Goal: Task Accomplishment & Management: Manage account settings

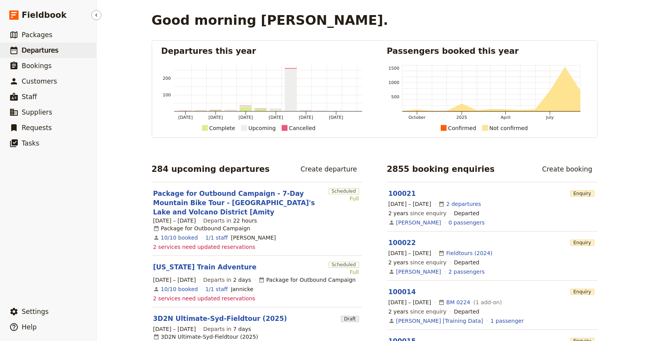
click at [78, 54] on link "​ Departures" at bounding box center [48, 50] width 96 height 15
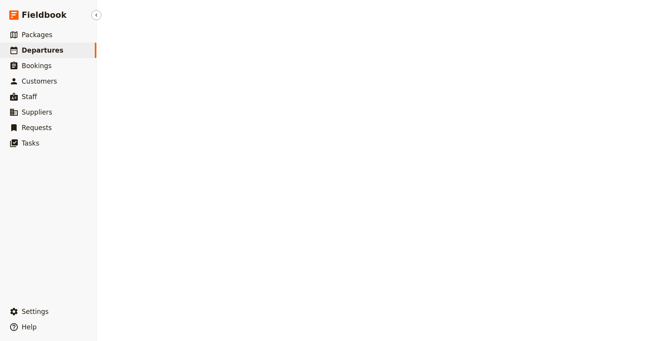
select select "UPDATED_AT"
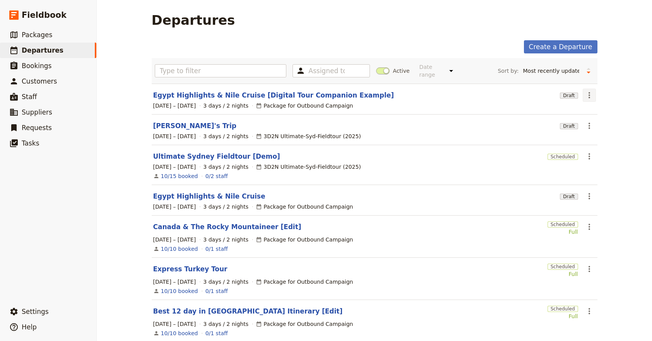
click at [585, 93] on icon "Actions" at bounding box center [589, 95] width 9 height 9
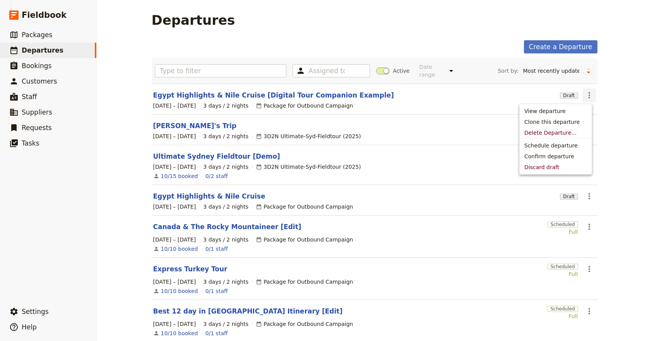
click at [585, 93] on icon "Actions" at bounding box center [589, 95] width 9 height 9
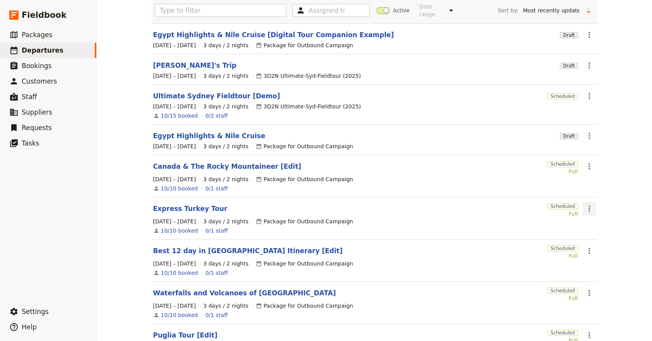
scroll to position [60, 0]
click at [589, 204] on icon "Actions" at bounding box center [589, 208] width 9 height 9
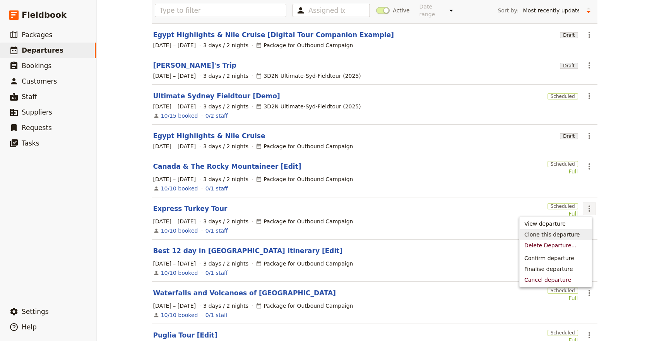
click at [582, 236] on span "Clone this departure" at bounding box center [555, 235] width 63 height 8
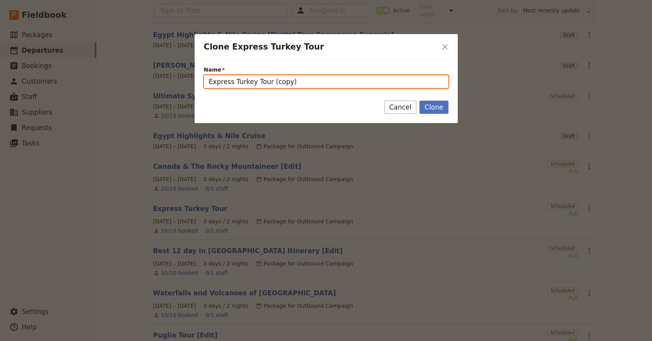
drag, startPoint x: 253, startPoint y: 82, endPoint x: 190, endPoint y: 81, distance: 62.3
click at [175, 340] on div "Clone Express Turkey Tour ​ Name Express Turkey Tour (copy) Clone Cancel" at bounding box center [326, 341] width 652 height 0
paste input "Italy's Timeless Charms Tour"
type input "Italy's Timeless Charms Tour"
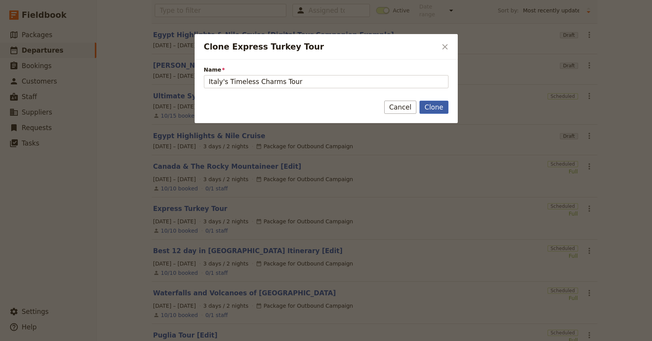
click at [434, 105] on button "Clone" at bounding box center [433, 107] width 29 height 13
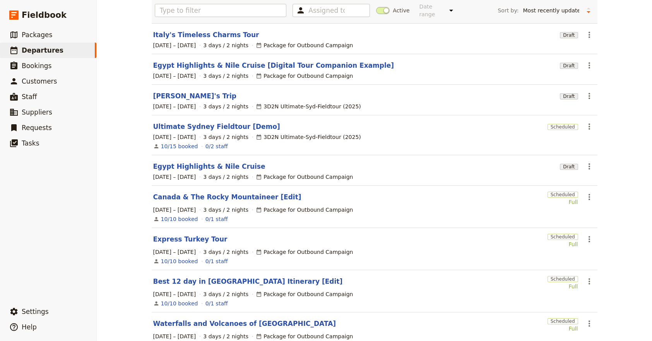
click at [213, 36] on link "Italy's Timeless Charms Tour" at bounding box center [206, 34] width 106 height 9
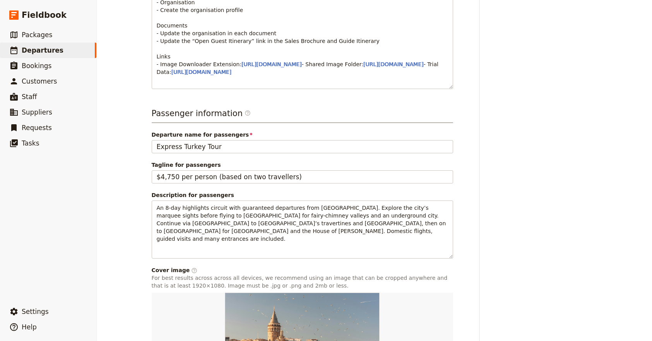
scroll to position [371, 0]
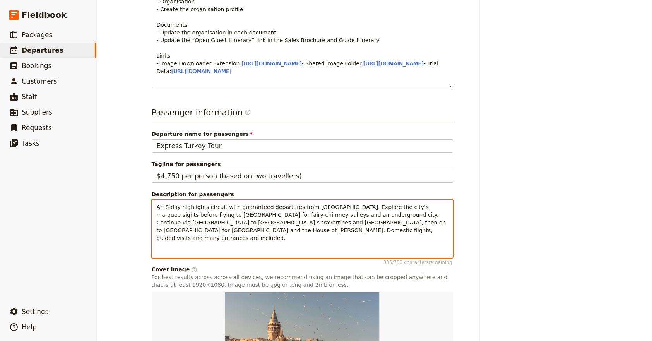
click at [305, 233] on span "An 8-day highlights circuit with guaranteed departures from [GEOGRAPHIC_DATA]. …" at bounding box center [302, 222] width 291 height 37
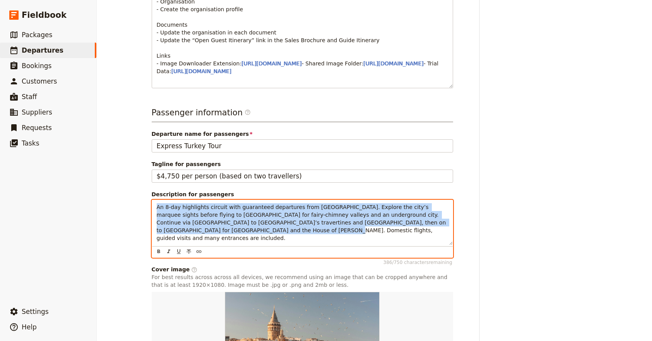
click at [306, 233] on span "An 8-day highlights circuit with guaranteed departures from [GEOGRAPHIC_DATA]. …" at bounding box center [302, 222] width 291 height 37
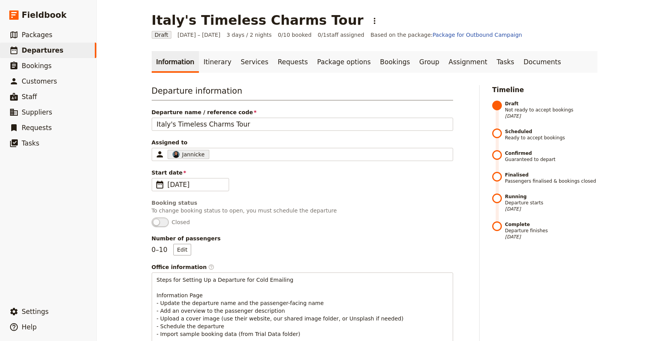
scroll to position [501, 0]
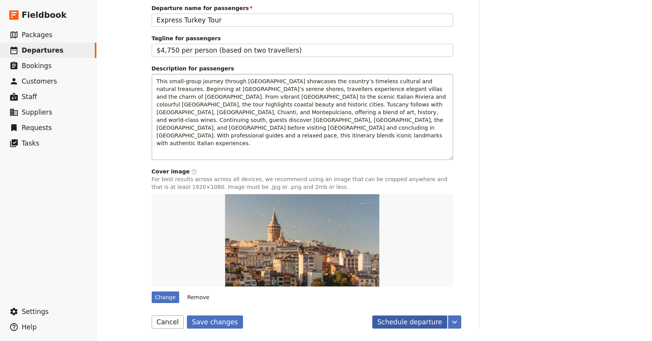
click at [396, 317] on button "Schedule departure" at bounding box center [409, 321] width 75 height 13
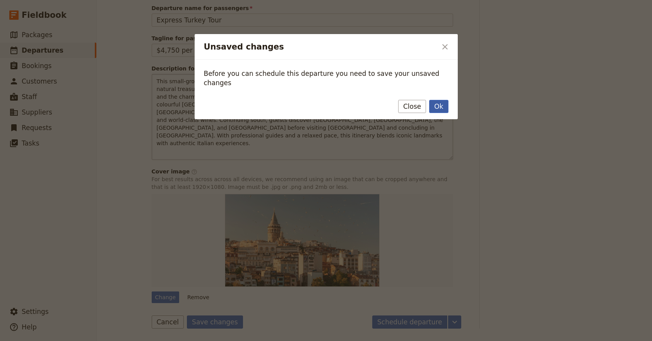
click at [442, 100] on button "Ok" at bounding box center [438, 106] width 19 height 13
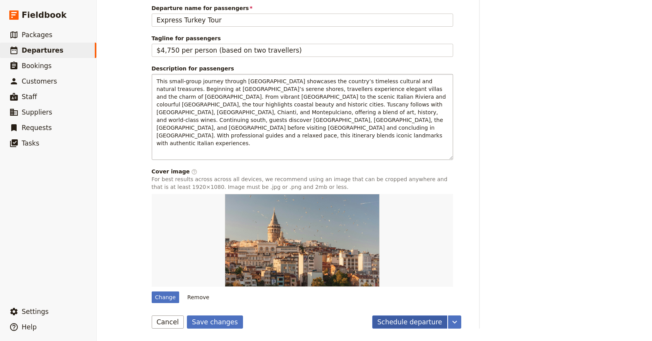
click at [415, 325] on button "Schedule departure" at bounding box center [409, 321] width 75 height 13
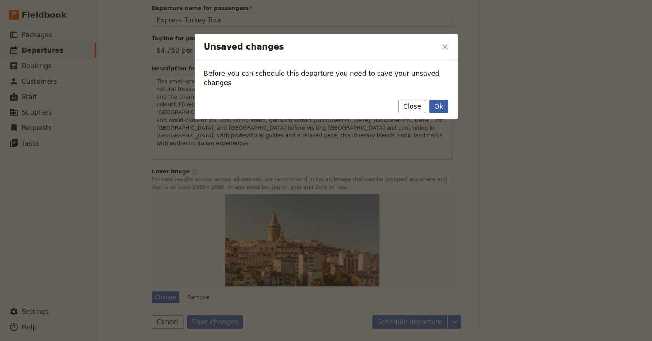
click at [443, 100] on button "Ok" at bounding box center [438, 106] width 19 height 13
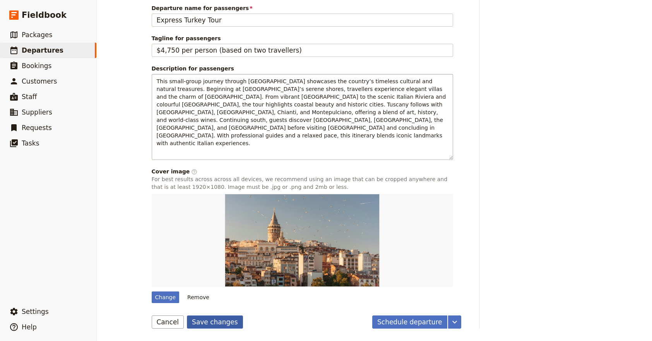
drag, startPoint x: 218, startPoint y: 329, endPoint x: 225, endPoint y: 327, distance: 7.2
click at [226, 325] on button "Save changes" at bounding box center [215, 321] width 56 height 13
click at [412, 323] on button "Schedule departure" at bounding box center [409, 321] width 75 height 13
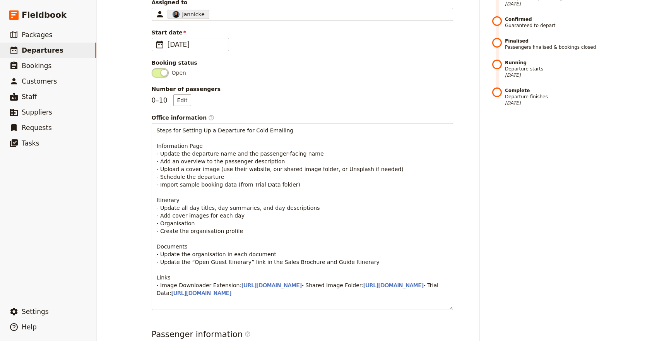
scroll to position [0, 0]
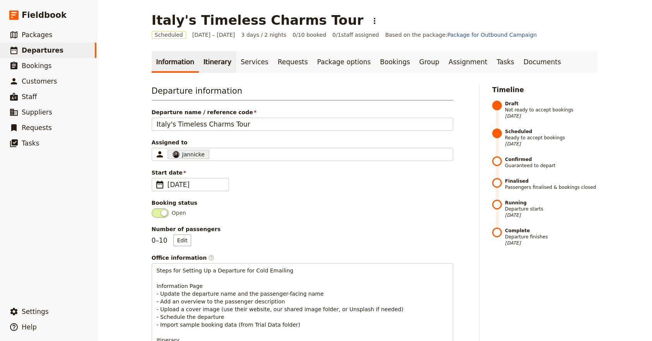
click at [223, 62] on link "Itinerary" at bounding box center [217, 62] width 37 height 22
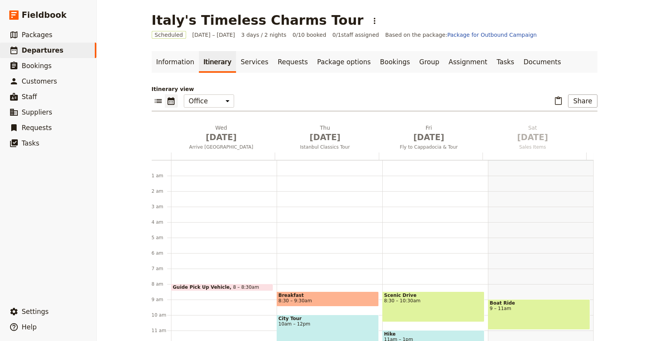
scroll to position [101, 0]
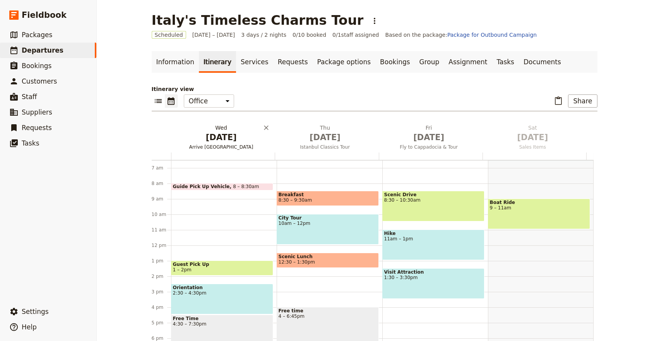
click at [206, 134] on span "[DATE]" at bounding box center [221, 138] width 94 height 12
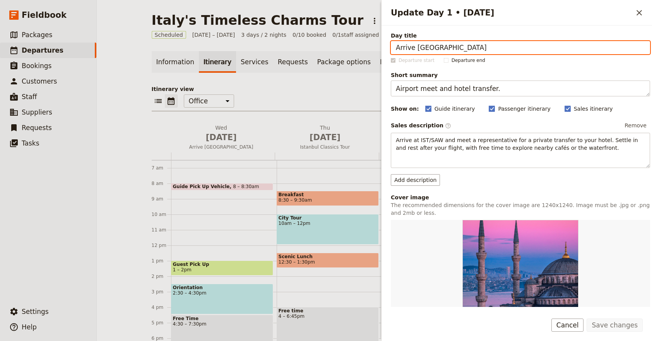
click at [439, 46] on input "Arrive [GEOGRAPHIC_DATA]" at bounding box center [520, 47] width 259 height 13
paste input "al in [GEOGRAPHIC_DATA] & [GEOGRAPHIC_DATA]"
type input "Arrival in [GEOGRAPHIC_DATA] & [GEOGRAPHIC_DATA]"
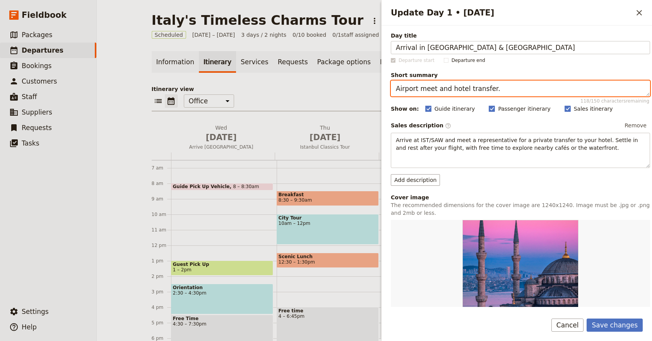
click at [445, 92] on textarea "Airport meet and hotel transfer." at bounding box center [520, 88] width 259 height 16
paste textarea "Explore [GEOGRAPHIC_DATA] and [GEOGRAPHIC_DATA] after arrival in [GEOGRAPHIC_DA…"
type textarea "Explore [GEOGRAPHIC_DATA] and [GEOGRAPHIC_DATA] after arrival in [GEOGRAPHIC_DA…"
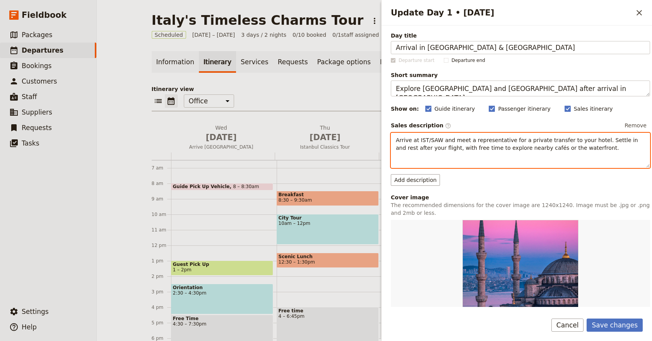
click at [518, 149] on span "Arrive at IST/SAW and meet a representative for a private transfer to your hote…" at bounding box center [518, 144] width 244 height 14
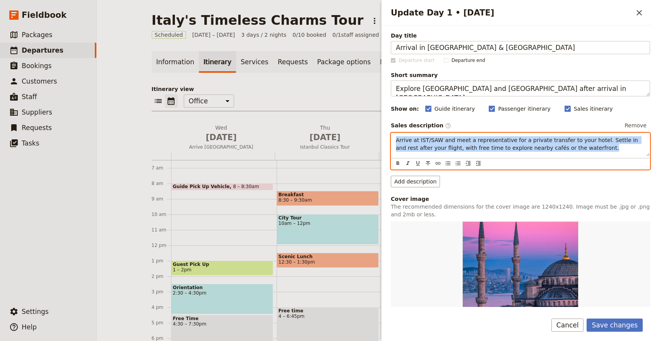
click at [518, 149] on span "Arrive at IST/SAW and meet a representative for a private transfer to your hote…" at bounding box center [518, 144] width 244 height 14
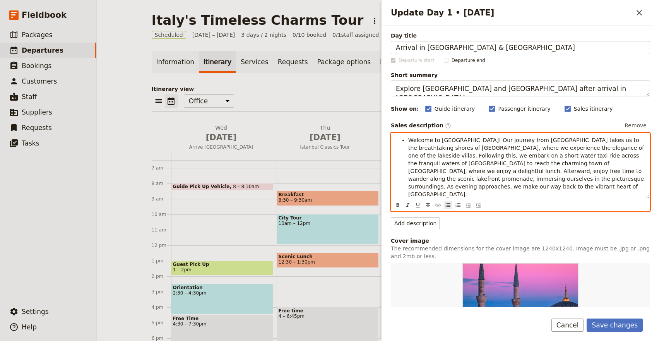
click at [407, 139] on ul "Welcome to [GEOGRAPHIC_DATA]! Our journey from [GEOGRAPHIC_DATA] takes us to th…" at bounding box center [520, 167] width 249 height 62
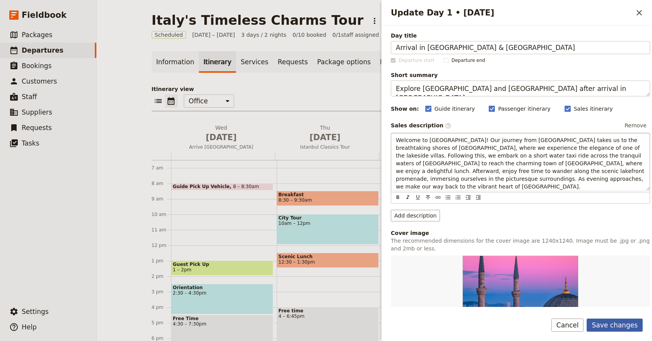
click at [613, 323] on button "Save changes" at bounding box center [615, 324] width 56 height 13
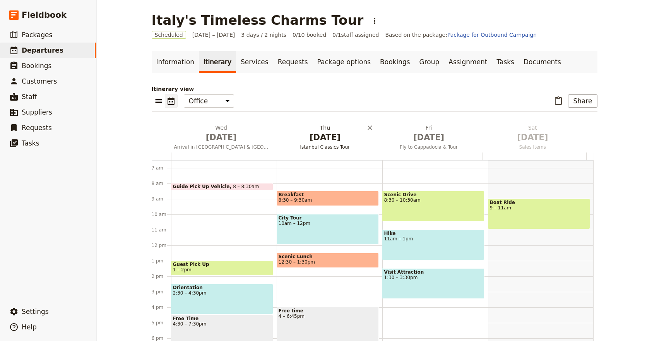
click at [327, 139] on span "[DATE]" at bounding box center [325, 138] width 94 height 12
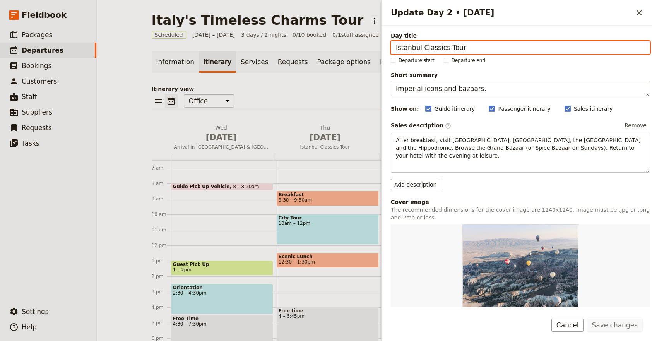
click at [450, 43] on input "Istanbul Classics Tour" at bounding box center [520, 47] width 259 height 13
paste input "Discovering [GEOGRAPHIC_DATA]"
type input "Discovering [GEOGRAPHIC_DATA]"
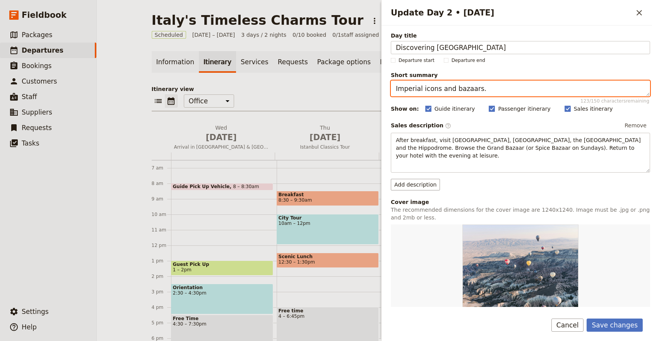
click at [497, 92] on textarea "Imperial icons and bazaars." at bounding box center [520, 88] width 259 height 16
paste textarea "Guided city tour of [GEOGRAPHIC_DATA] with evening welcome dinner"
type textarea "Guided city tour of [GEOGRAPHIC_DATA] with evening welcome dinner."
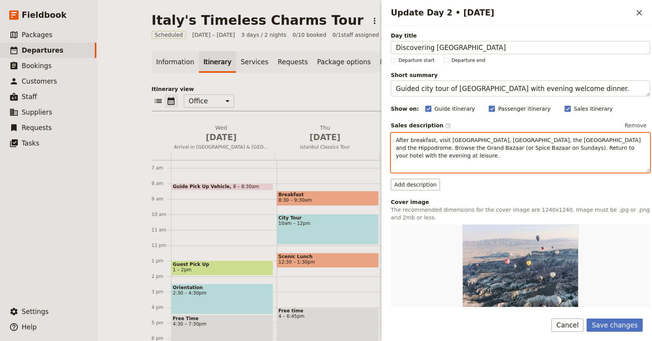
click at [440, 161] on div "After breakfast, visit [GEOGRAPHIC_DATA], [GEOGRAPHIC_DATA], the [GEOGRAPHIC_DA…" at bounding box center [520, 153] width 259 height 40
click at [440, 162] on button "​" at bounding box center [438, 166] width 9 height 9
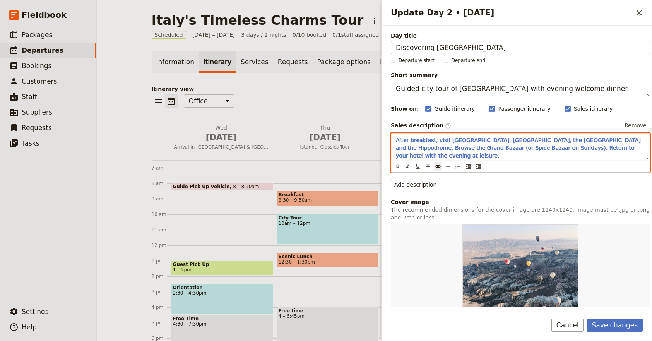
type input "Welcome to amazing [GEOGRAPHIC_DATA], [GEOGRAPHIC_DATA], a city where history m…"
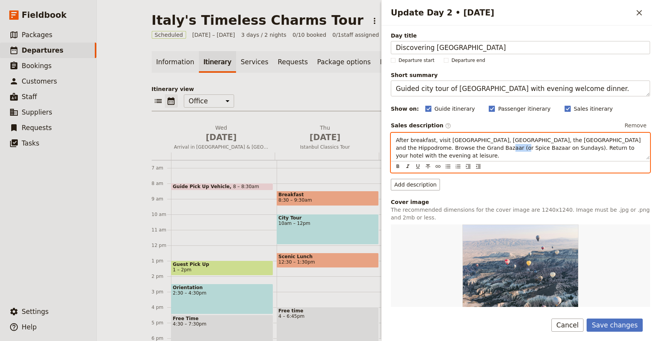
click at [488, 147] on span "After breakfast, visit [GEOGRAPHIC_DATA], [GEOGRAPHIC_DATA], the [GEOGRAPHIC_DA…" at bounding box center [519, 148] width 246 height 22
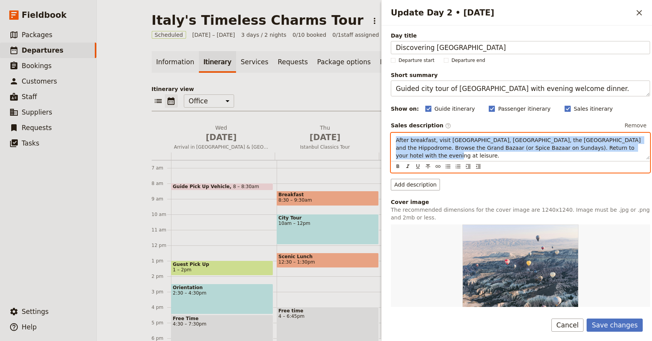
click at [488, 147] on span "After breakfast, visit [GEOGRAPHIC_DATA], [GEOGRAPHIC_DATA], the [GEOGRAPHIC_DA…" at bounding box center [519, 148] width 246 height 22
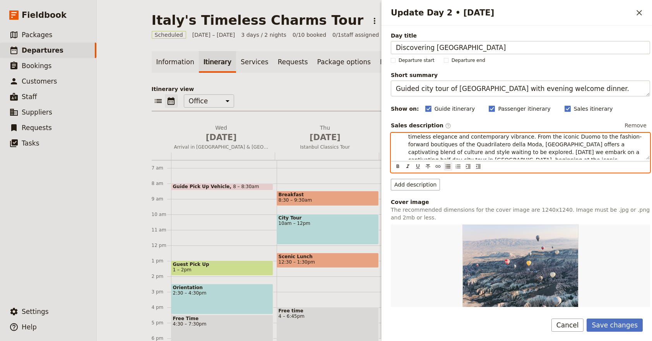
scroll to position [0, 0]
click at [407, 136] on ul "Welcome to amazing [GEOGRAPHIC_DATA], [GEOGRAPHIC_DATA], a city where history m…" at bounding box center [520, 174] width 249 height 77
click at [510, 163] on div "​ ​ ​ ​ ​ ​ ​ ​ ​" at bounding box center [520, 166] width 258 height 11
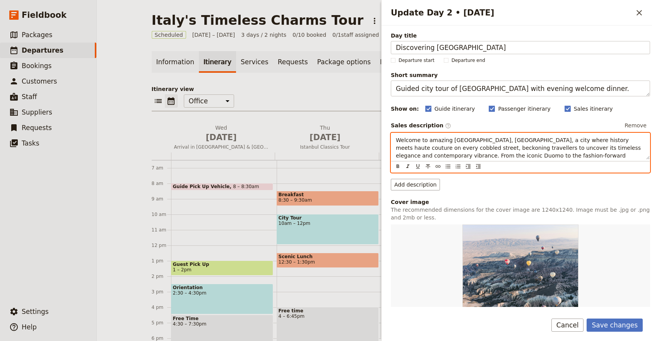
click at [511, 150] on p "Welcome to amazing [GEOGRAPHIC_DATA], [GEOGRAPHIC_DATA], a city where history m…" at bounding box center [520, 174] width 249 height 77
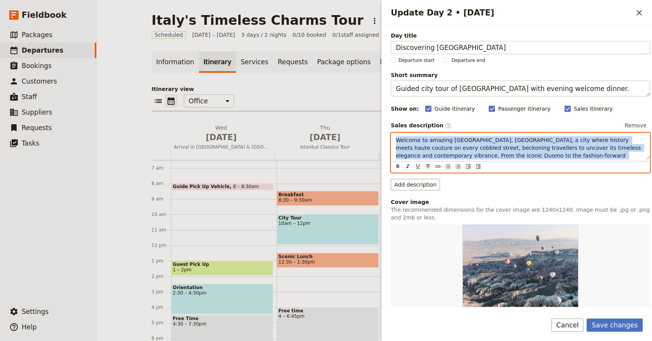
click at [511, 150] on p "Welcome to amazing [GEOGRAPHIC_DATA], [GEOGRAPHIC_DATA], a city where history m…" at bounding box center [520, 174] width 249 height 77
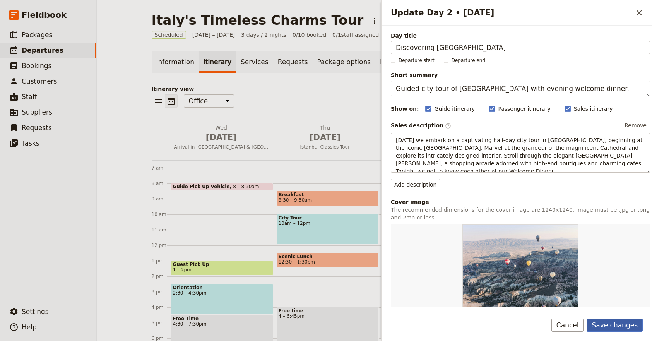
click at [628, 328] on button "Save changes" at bounding box center [615, 324] width 56 height 13
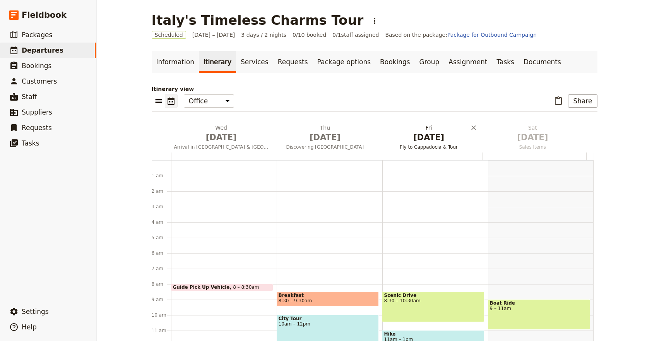
click at [407, 142] on button "[DATE] Fly to Cappadocia & Tour" at bounding box center [430, 138] width 104 height 29
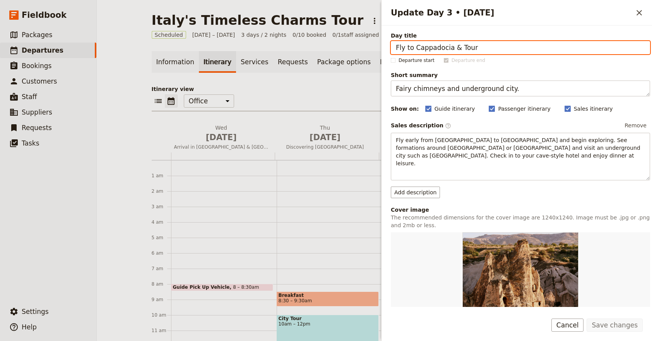
click at [492, 48] on input "Fly to Cappadocia & Tour" at bounding box center [520, 47] width 259 height 13
paste input "Discovering [GEOGRAPHIC_DATA]"
type input "Discovering [GEOGRAPHIC_DATA]"
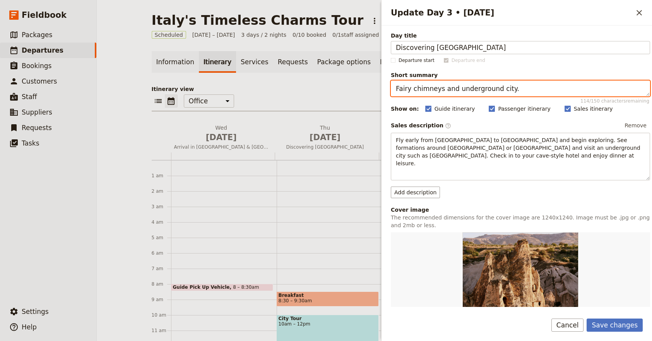
click at [442, 89] on textarea "Fairy chimneys and underground city." at bounding box center [520, 88] width 259 height 16
paste textarea "Guided city tour of [GEOGRAPHIC_DATA] with evening welcome dinner"
type textarea "Guided city tour of [GEOGRAPHIC_DATA] with evening welcome dinner."
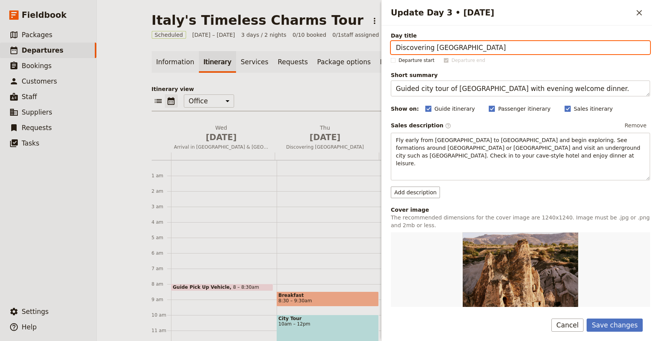
click at [473, 44] on input "Discovering [GEOGRAPHIC_DATA]" at bounding box center [520, 47] width 259 height 13
paste input "Scenic Drive to the [GEOGRAPHIC_DATA]"
type input "Scenic Drive to the [GEOGRAPHIC_DATA]"
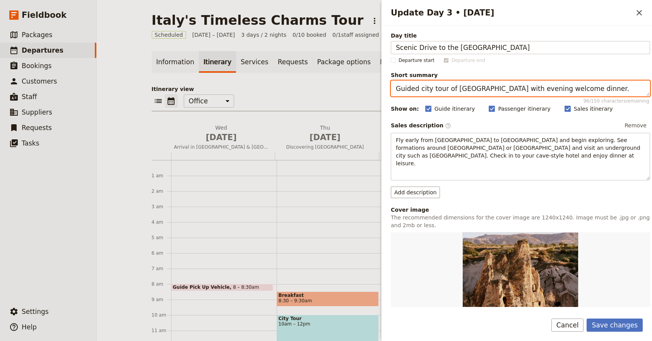
click at [478, 87] on textarea "Guided city tour of [GEOGRAPHIC_DATA] with evening welcome dinner." at bounding box center [520, 88] width 259 height 16
paste textarea "Visit Portofino and continue to [GEOGRAPHIC_DATA]"
type textarea "Visit Portofino and continue to [GEOGRAPHIC_DATA]."
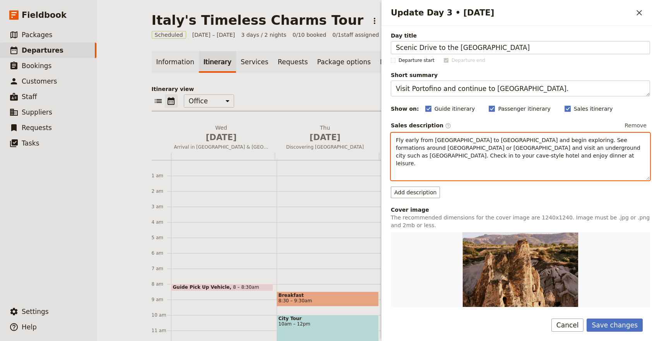
click at [464, 146] on span "Fly early from [GEOGRAPHIC_DATA] to [GEOGRAPHIC_DATA] and begin exploring. See …" at bounding box center [519, 151] width 246 height 29
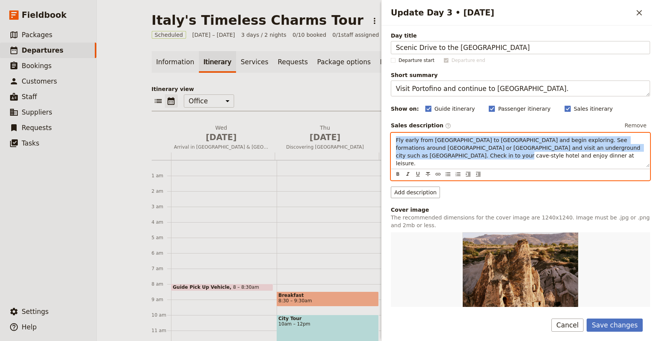
click at [464, 146] on span "Fly early from [GEOGRAPHIC_DATA] to [GEOGRAPHIC_DATA] and begin exploring. See …" at bounding box center [519, 151] width 246 height 29
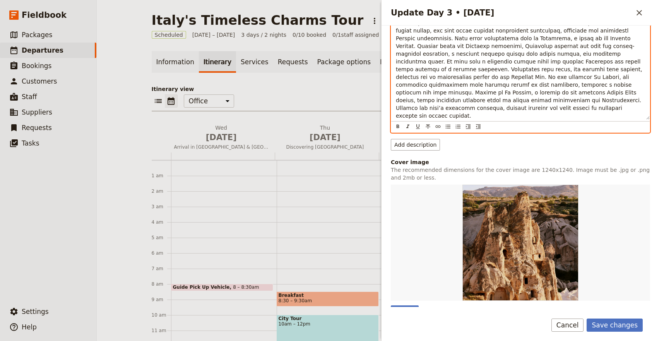
scroll to position [241, 0]
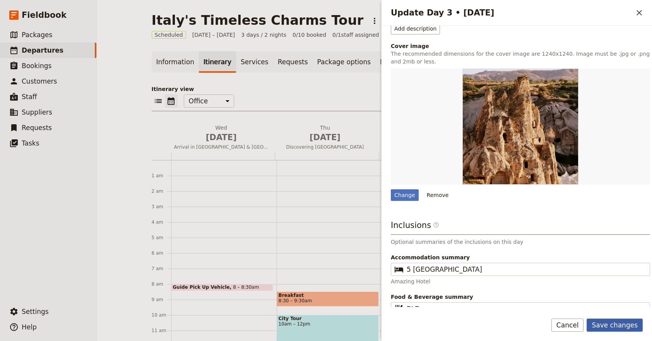
click at [616, 330] on button "Save changes" at bounding box center [615, 324] width 56 height 13
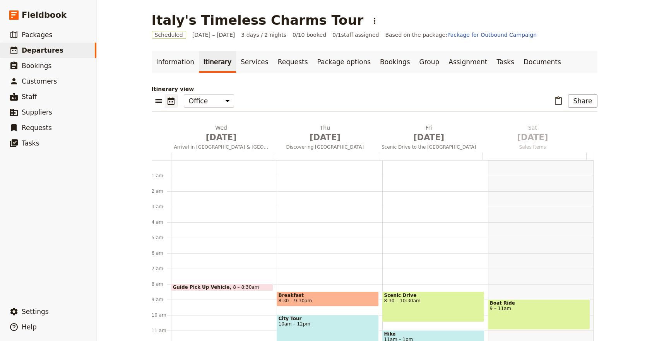
click at [204, 60] on link "Itinerary" at bounding box center [217, 62] width 37 height 22
click at [234, 134] on span "[DATE]" at bounding box center [221, 138] width 94 height 12
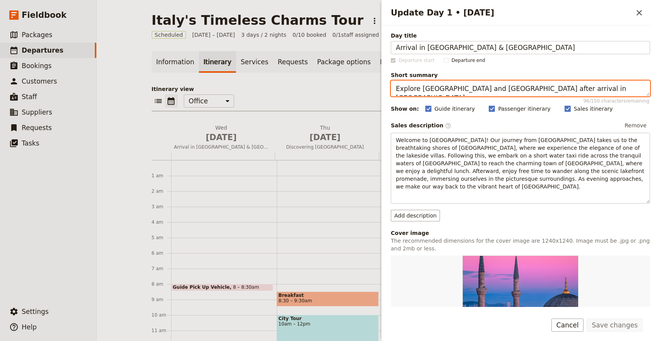
click at [481, 88] on textarea "Explore [GEOGRAPHIC_DATA] and [GEOGRAPHIC_DATA] after arrival in [GEOGRAPHIC_DA…" at bounding box center [520, 88] width 259 height 16
drag, startPoint x: 481, startPoint y: 88, endPoint x: 523, endPoint y: 73, distance: 44.4
click at [482, 88] on textarea "Explore [GEOGRAPHIC_DATA] and [GEOGRAPHIC_DATA] after arrival in [GEOGRAPHIC_DA…" at bounding box center [520, 88] width 259 height 16
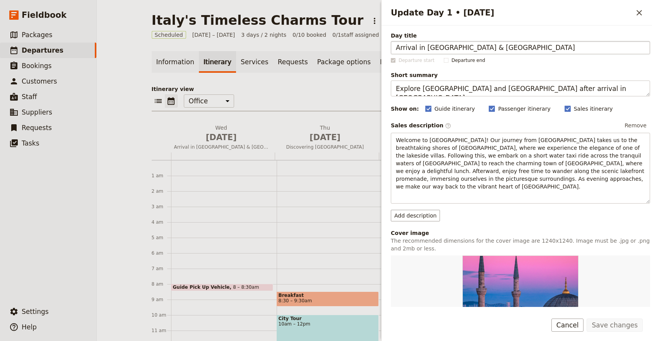
scroll to position [2, 0]
